Goal: Task Accomplishment & Management: Manage account settings

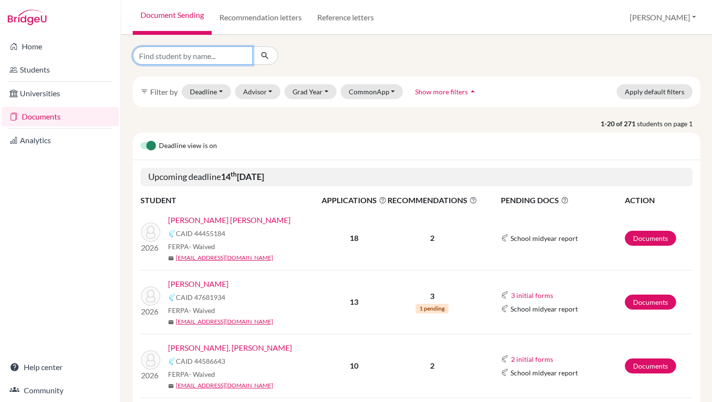
click at [187, 52] on input "Find student by name..." at bounding box center [193, 55] width 120 height 18
type input "pan"
click button "submit" at bounding box center [265, 55] width 26 height 18
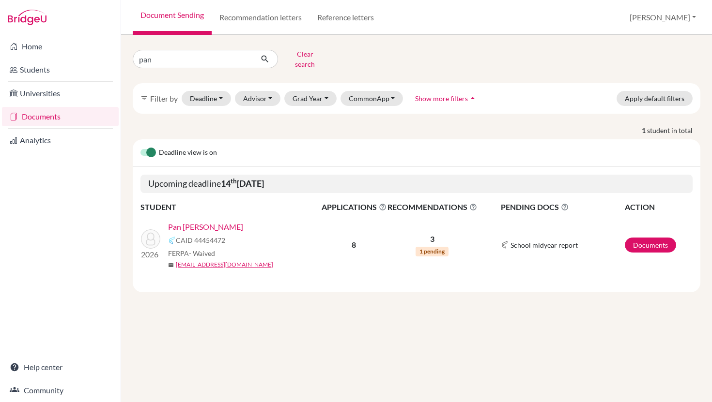
click at [209, 221] on link "Pan [PERSON_NAME]" at bounding box center [205, 227] width 75 height 12
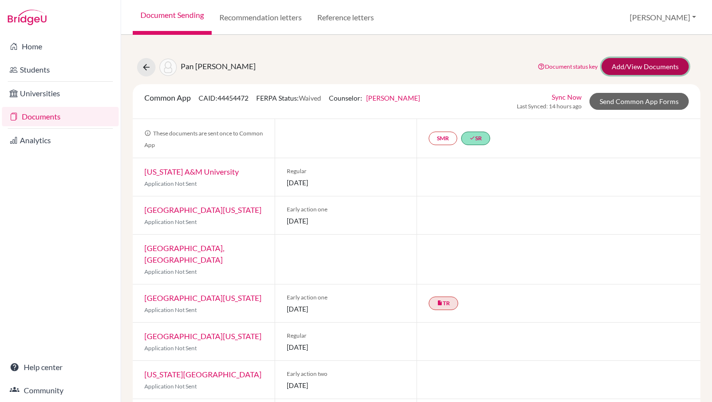
click at [628, 69] on link "Add/View Documents" at bounding box center [644, 66] width 87 height 17
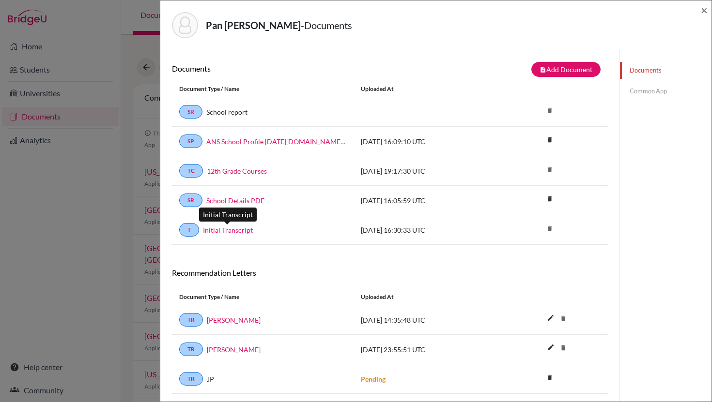
click at [222, 230] on link "Initial Transcript" at bounding box center [228, 230] width 50 height 10
click at [246, 172] on link "12th Grade Courses" at bounding box center [237, 171] width 60 height 10
